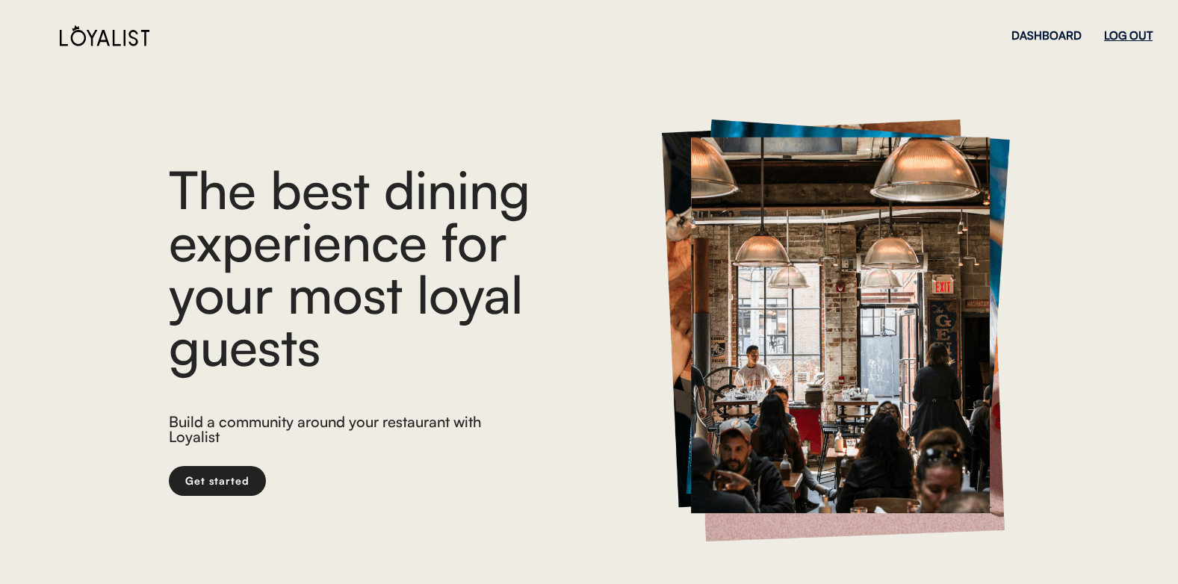
click at [1127, 37] on div "LOG OUT" at bounding box center [1128, 35] width 49 height 11
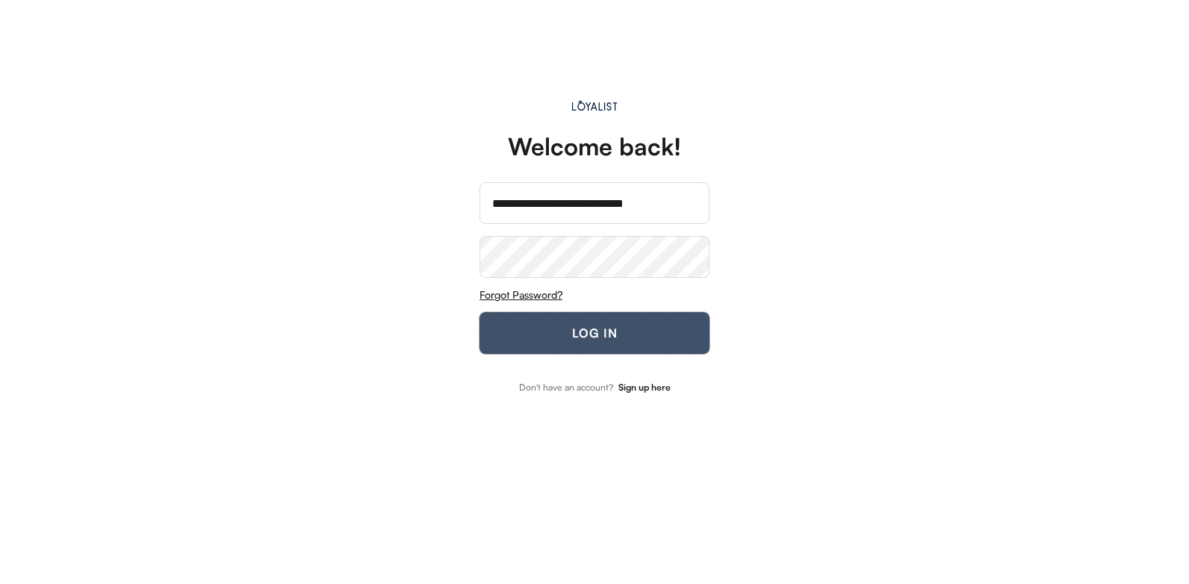
click at [566, 334] on button "LOG IN" at bounding box center [595, 333] width 230 height 42
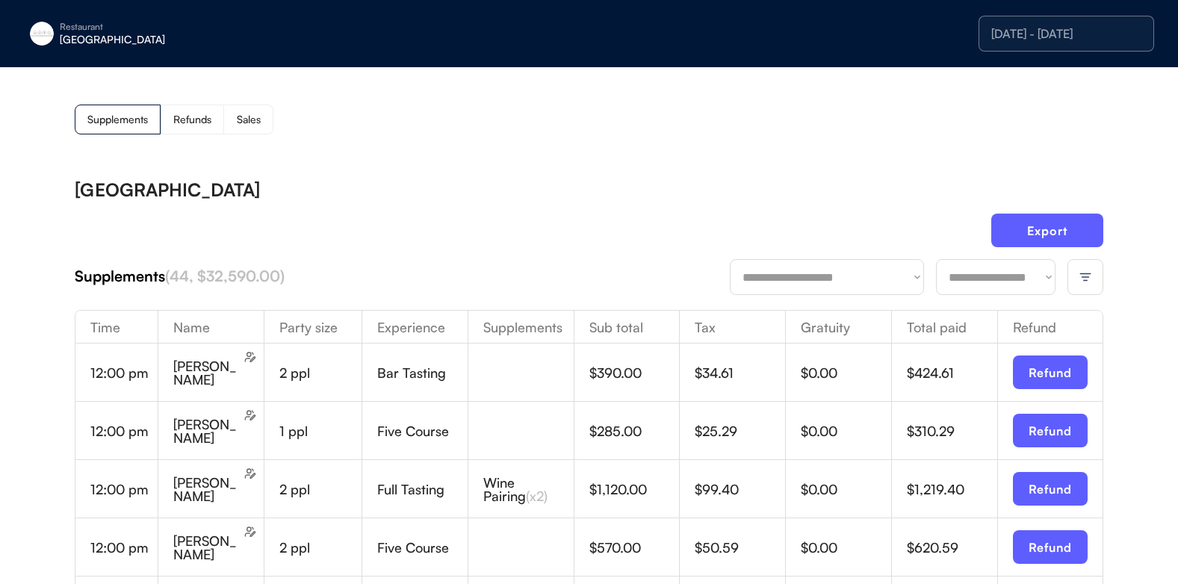
click at [1082, 275] on img at bounding box center [1085, 276] width 13 height 13
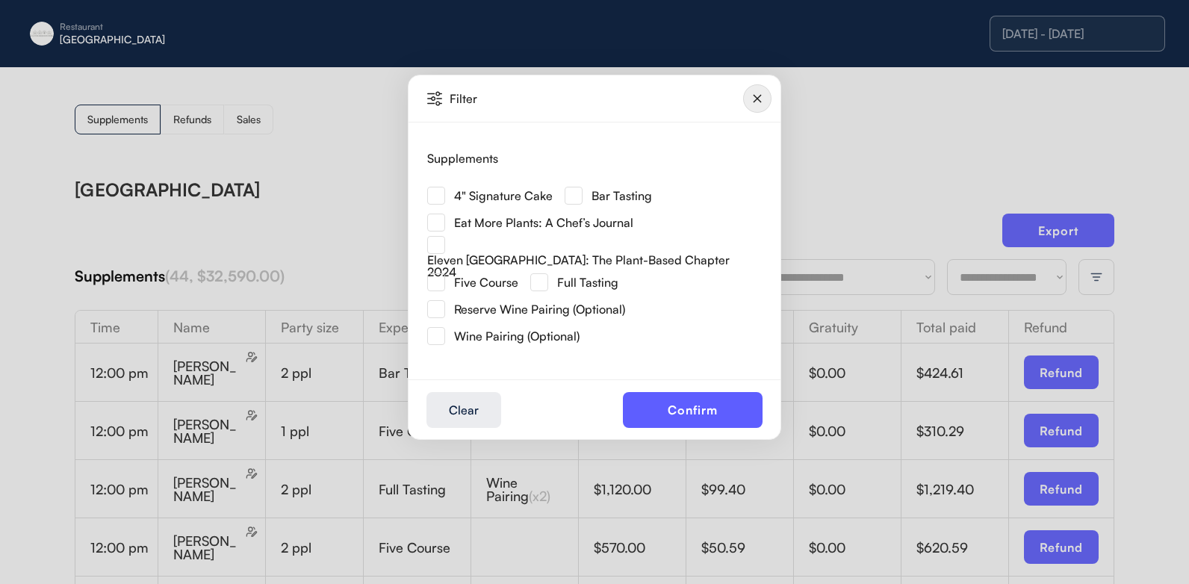
click at [436, 194] on img at bounding box center [436, 196] width 18 height 18
click at [672, 406] on button "Confirm" at bounding box center [693, 410] width 140 height 36
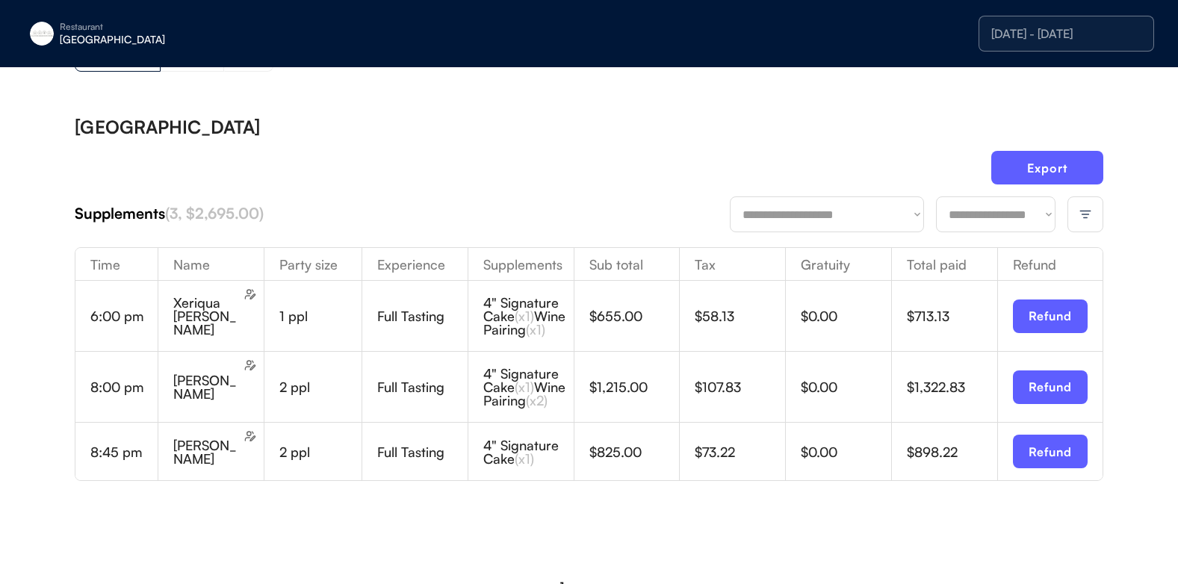
scroll to position [137, 0]
